Goal: Task Accomplishment & Management: Use online tool/utility

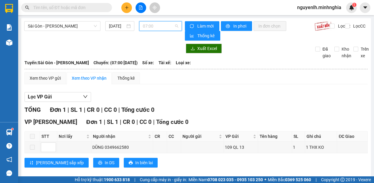
click at [161, 27] on span "07:00" at bounding box center [160, 26] width 35 height 9
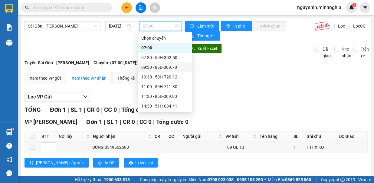
click at [168, 67] on div "09:30 - 86B-009.78" at bounding box center [164, 67] width 47 height 7
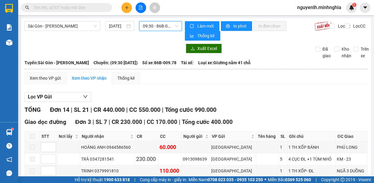
click at [168, 21] on div "09:30 - 86B-009.78" at bounding box center [160, 26] width 43 height 10
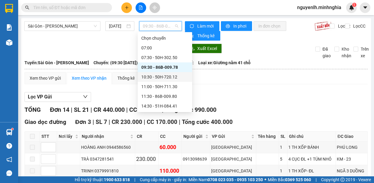
click at [174, 79] on div "10:30 - 50H-720.12" at bounding box center [164, 77] width 47 height 7
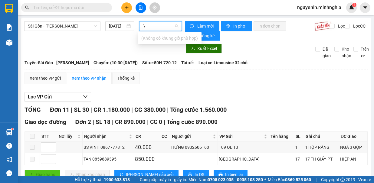
click at [161, 25] on input "'\" at bounding box center [158, 26] width 31 height 9
click at [156, 28] on input "'\" at bounding box center [158, 26] width 31 height 9
type input "'"
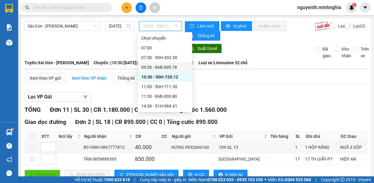
click at [168, 62] on div "09:30 - 86B-009.78" at bounding box center [165, 67] width 55 height 10
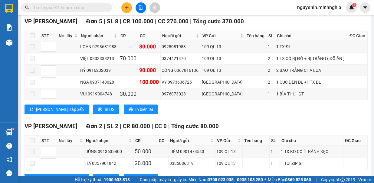
scroll to position [212, 0]
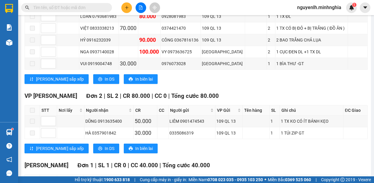
click at [75, 11] on input "text" at bounding box center [68, 7] width 71 height 7
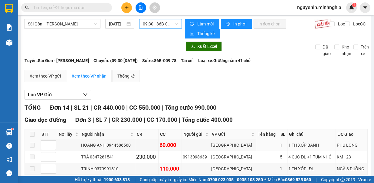
scroll to position [0, 0]
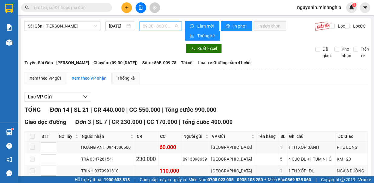
click at [167, 24] on span "09:30 - 86B-009.78" at bounding box center [160, 26] width 35 height 9
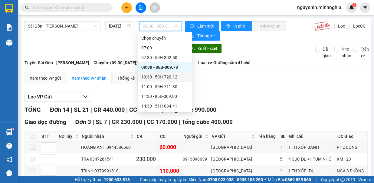
click at [178, 75] on div "10:30 - 50H-720.12" at bounding box center [164, 77] width 47 height 7
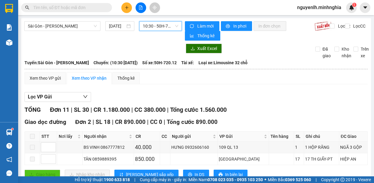
click at [157, 23] on span "10:30 - 50H-720.12" at bounding box center [160, 26] width 35 height 9
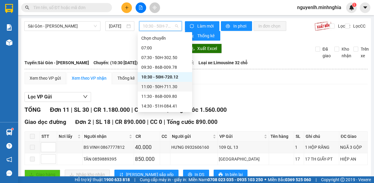
click at [173, 86] on div "11:00 - 50H-711.30" at bounding box center [164, 86] width 47 height 7
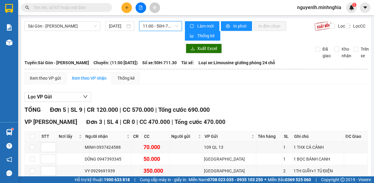
drag, startPoint x: 168, startPoint y: 31, endPoint x: 170, endPoint y: 26, distance: 4.7
click at [168, 29] on div "11:00 - 50H-711.30" at bounding box center [160, 26] width 43 height 10
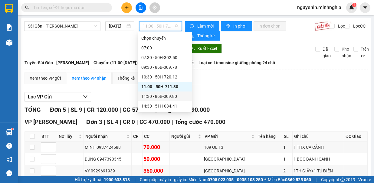
click at [178, 98] on div "11:30 - 86B-009.80" at bounding box center [164, 96] width 47 height 7
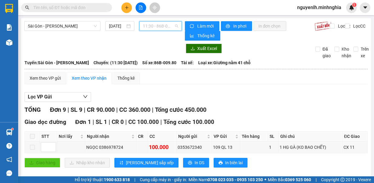
click at [155, 28] on span "11:30 - 86B-009.80" at bounding box center [160, 26] width 35 height 9
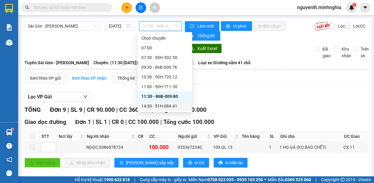
click at [167, 103] on div "14:30 - 51H-084.41" at bounding box center [164, 106] width 47 height 7
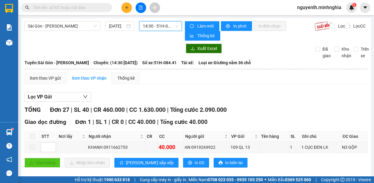
click at [160, 22] on span "14:30 - 51H-084.41" at bounding box center [160, 26] width 35 height 9
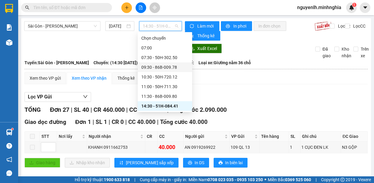
click at [164, 69] on div "09:30 - 86B-009.78" at bounding box center [164, 67] width 47 height 7
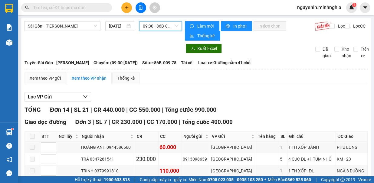
click at [153, 28] on span "09:30 - 86B-009.78" at bounding box center [160, 26] width 35 height 9
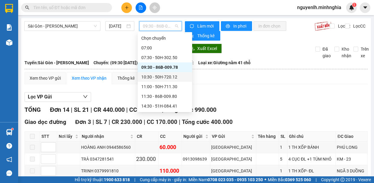
click at [171, 75] on div "10:30 - 50H-720.12" at bounding box center [164, 77] width 47 height 7
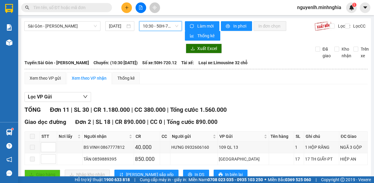
click at [152, 29] on span "10:30 - 50H-720.12" at bounding box center [160, 26] width 35 height 9
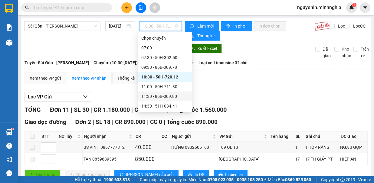
click at [166, 97] on div "11:30 - 86B-009.80" at bounding box center [164, 96] width 47 height 7
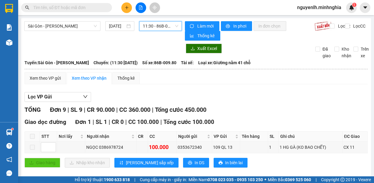
click at [157, 24] on span "11:30 - 86B-009.80" at bounding box center [160, 26] width 35 height 9
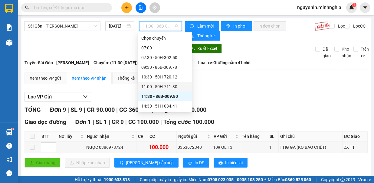
click at [169, 87] on div "11:00 - 50H-711.30" at bounding box center [164, 86] width 47 height 7
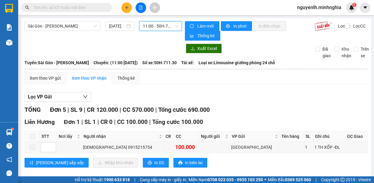
click at [159, 22] on span "11:00 - 50H-711.30" at bounding box center [160, 26] width 35 height 9
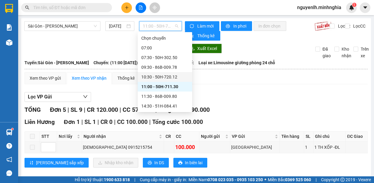
click at [171, 78] on div "10:30 - 50H-720.12" at bounding box center [164, 77] width 47 height 7
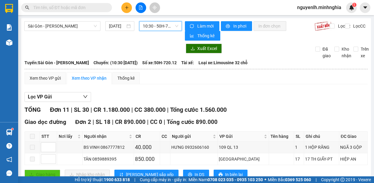
click at [167, 28] on span "10:30 - 50H-720.12" at bounding box center [160, 26] width 35 height 9
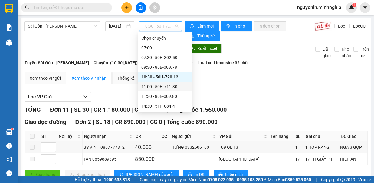
click at [173, 90] on div "11:00 - 50H-711.30" at bounding box center [164, 86] width 47 height 7
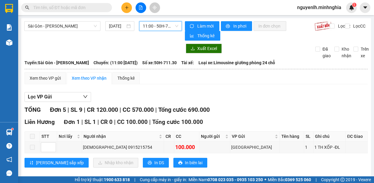
click at [167, 27] on span "11:00 - 50H-711.30" at bounding box center [160, 26] width 35 height 9
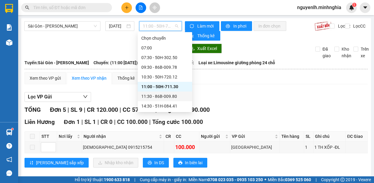
click at [174, 97] on div "11:30 - 86B-009.80" at bounding box center [164, 96] width 47 height 7
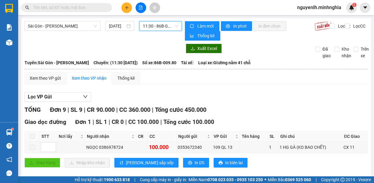
click at [166, 25] on span "11:30 - 86B-009.80" at bounding box center [160, 26] width 35 height 9
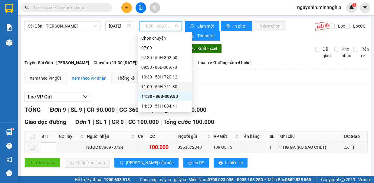
click at [173, 83] on div "11:00 - 50H-711.30" at bounding box center [165, 87] width 55 height 10
